Goal: Transaction & Acquisition: Purchase product/service

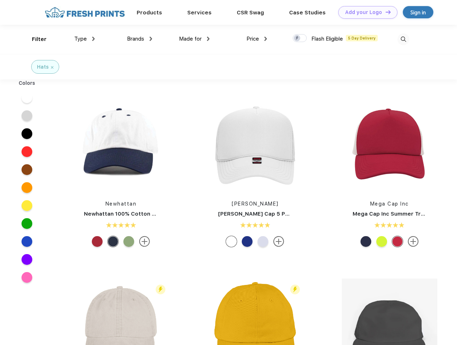
click at [365, 12] on link "Add your Logo Design Tool" at bounding box center [367, 12] width 59 height 13
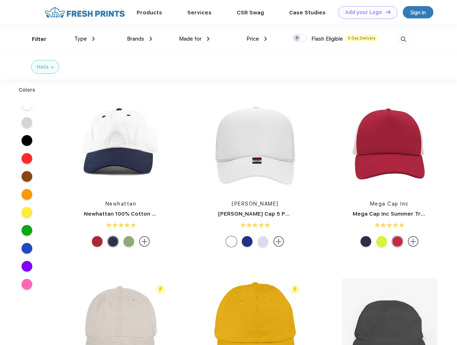
click at [0, 0] on div "Design Tool" at bounding box center [0, 0] width 0 height 0
click at [385, 12] on link "Add your Logo Design Tool" at bounding box center [367, 12] width 59 height 13
click at [34, 39] on div "Filter" at bounding box center [39, 39] width 15 height 8
click at [85, 39] on span "Type" at bounding box center [80, 39] width 13 height 6
click at [140, 39] on span "Brands" at bounding box center [135, 39] width 17 height 6
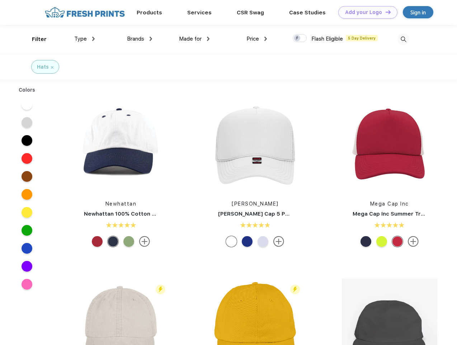
click at [194, 39] on span "Made for" at bounding box center [190, 39] width 23 height 6
click at [257, 39] on span "Price" at bounding box center [253, 39] width 13 height 6
click at [300, 38] on div at bounding box center [300, 38] width 14 height 8
click at [297, 38] on input "checkbox" at bounding box center [295, 36] width 5 height 5
click at [403, 39] on img at bounding box center [404, 39] width 12 height 12
